Goal: Find specific page/section: Find specific page/section

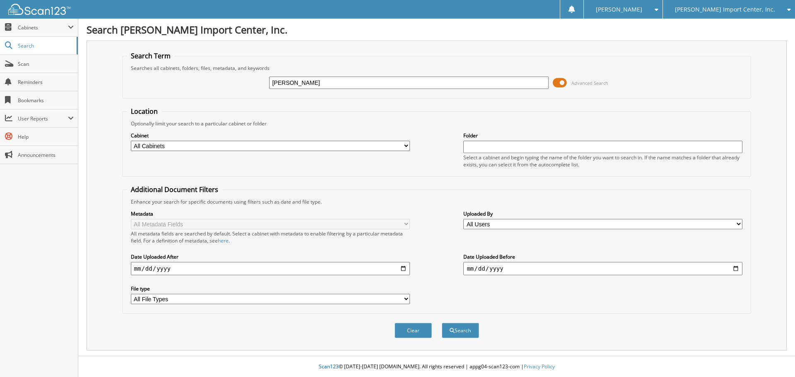
type input "[PERSON_NAME]"
click at [442, 323] on button "Search" at bounding box center [460, 330] width 37 height 15
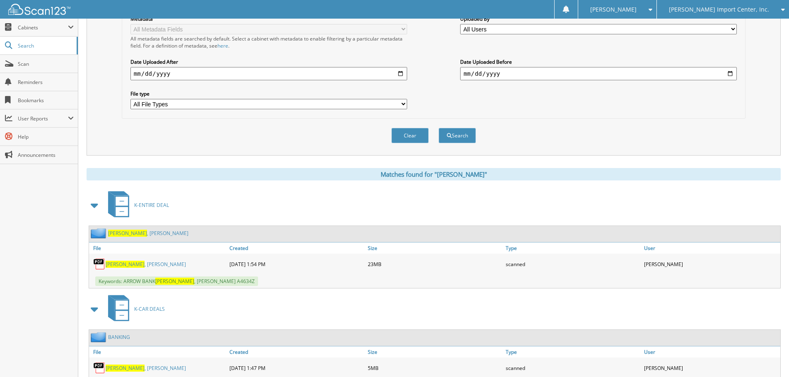
scroll to position [207, 0]
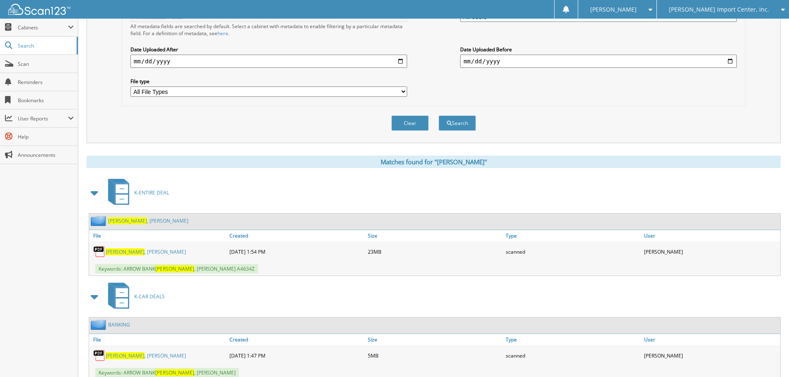
click at [137, 251] on link "DEBOLT , AMANDA" at bounding box center [146, 251] width 80 height 7
click at [743, 10] on span "[PERSON_NAME] Import Center, Inc." at bounding box center [719, 9] width 100 height 5
click at [739, 21] on link "[PERSON_NAME] Buick Cadillac GMC" at bounding box center [723, 26] width 132 height 14
